Goal: Book appointment/travel/reservation

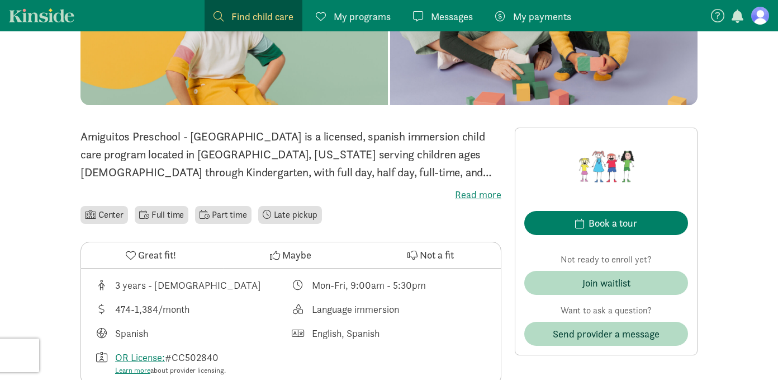
scroll to position [204, 0]
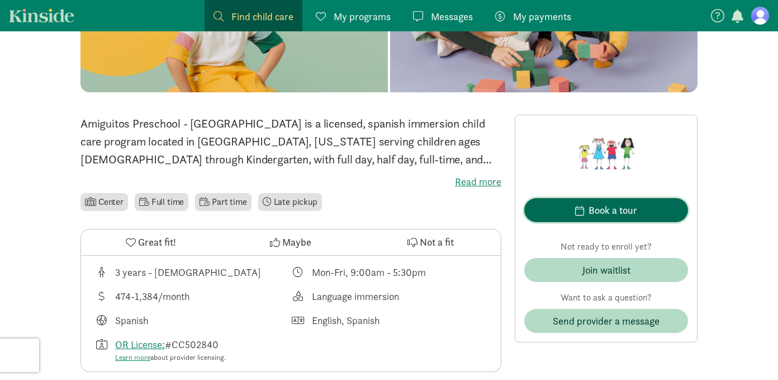
click at [571, 210] on span "Book a tour" at bounding box center [606, 209] width 146 height 15
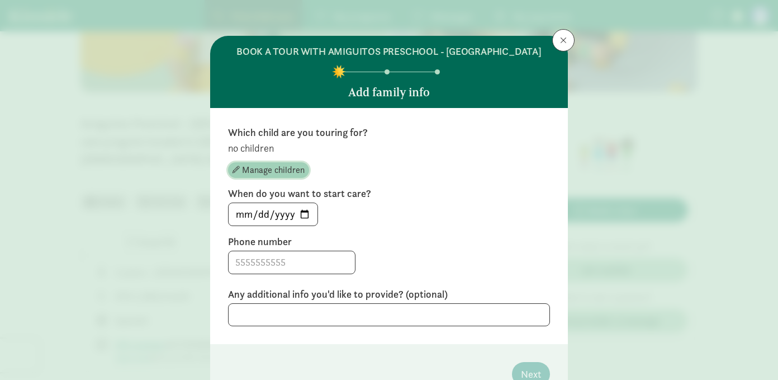
click at [276, 169] on span "Manage children" at bounding box center [273, 169] width 63 height 13
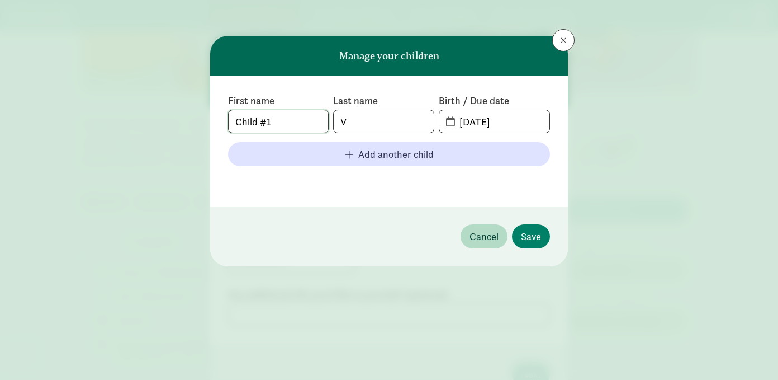
click at [279, 126] on input "Child #1" at bounding box center [279, 121] width 100 height 22
drag, startPoint x: 279, startPoint y: 126, endPoint x: 202, endPoint y: 123, distance: 77.2
click at [202, 123] on div "Manage your children First name Child #1 Last name V Birth / Due date [DATE] Ad…" at bounding box center [389, 190] width 778 height 380
type input "Giovonni"
click at [356, 119] on input "V" at bounding box center [384, 121] width 100 height 22
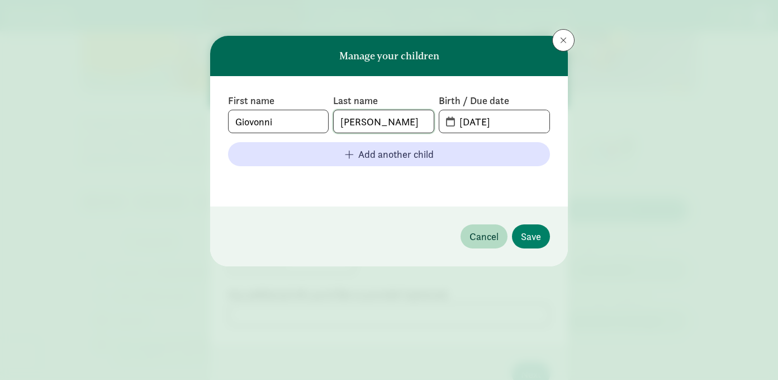
type input "[PERSON_NAME]"
click at [480, 116] on input "[DATE]" at bounding box center [501, 121] width 97 height 22
drag, startPoint x: 515, startPoint y: 121, endPoint x: 455, endPoint y: 123, distance: 60.4
click at [455, 123] on input "[DATE]" at bounding box center [501, 121] width 97 height 22
type input "[DATE]"
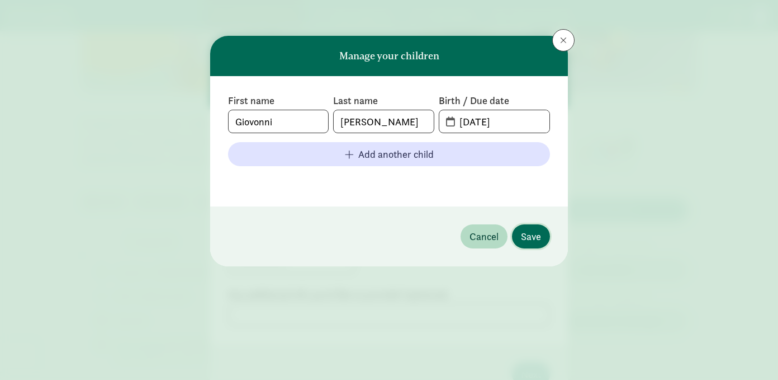
click at [533, 236] on span "Save" at bounding box center [531, 236] width 20 height 15
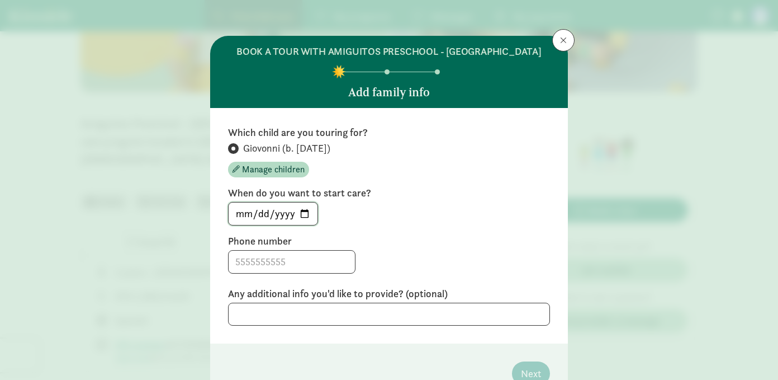
click at [308, 215] on input "[DATE]" at bounding box center [273, 213] width 89 height 22
type input "[DATE]"
click at [369, 235] on label "Phone number" at bounding box center [389, 240] width 322 height 13
click at [305, 261] on input at bounding box center [292, 261] width 126 height 22
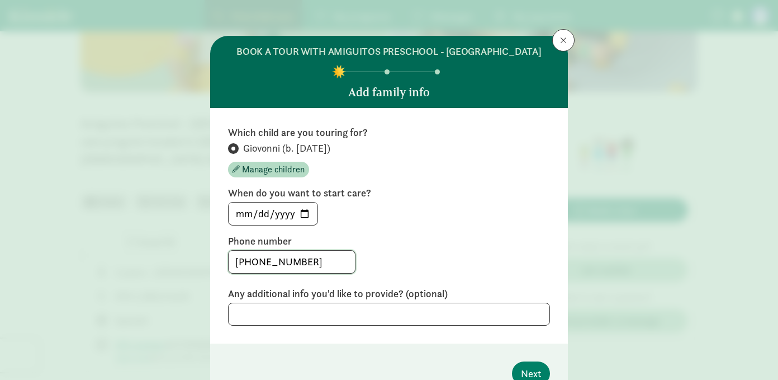
scroll to position [59, 0]
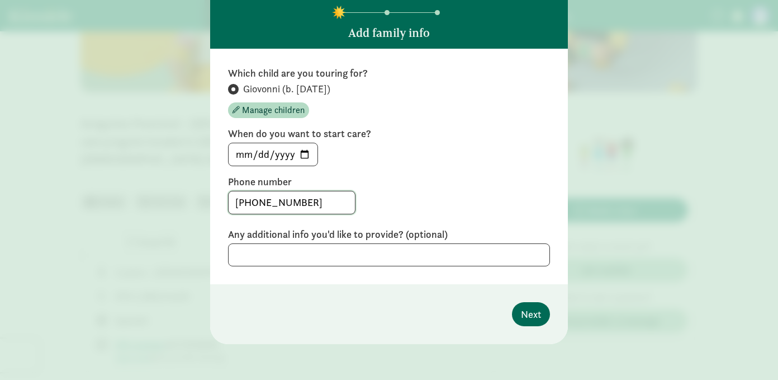
type input "[PHONE_NUMBER]"
click at [528, 317] on span "Next" at bounding box center [531, 313] width 20 height 15
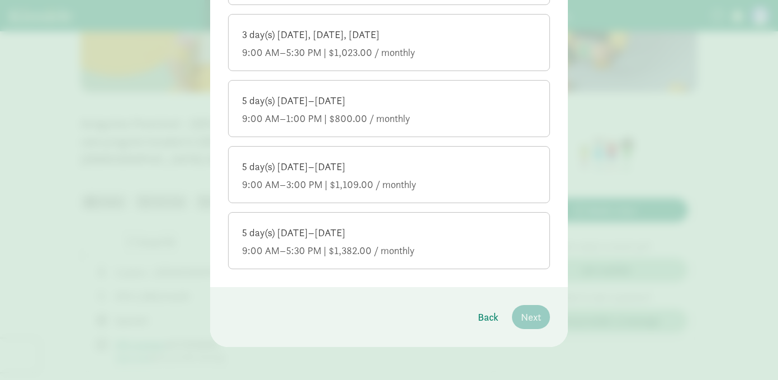
scroll to position [469, 0]
